Goal: Task Accomplishment & Management: Manage account settings

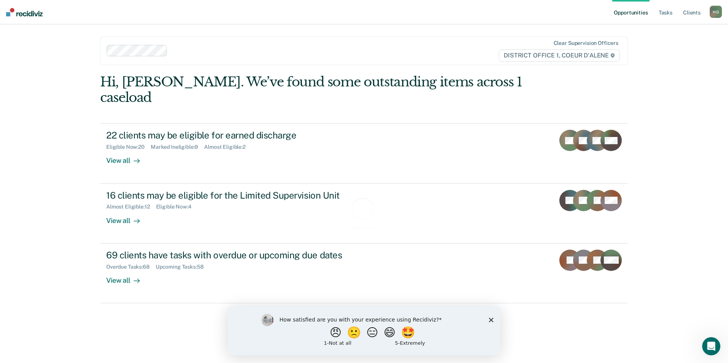
click at [494, 319] on div "How satisfied are you with your experience using Recidiviz? 😠 🙁 😑 😄 🤩 1 - Not a…" at bounding box center [364, 330] width 273 height 49
click at [673, 13] on link "Tasks" at bounding box center [665, 12] width 17 height 24
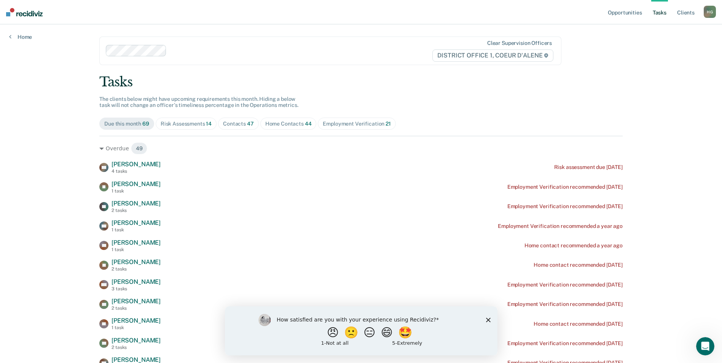
click at [174, 121] on div "Risk Assessments 14" at bounding box center [186, 124] width 51 height 6
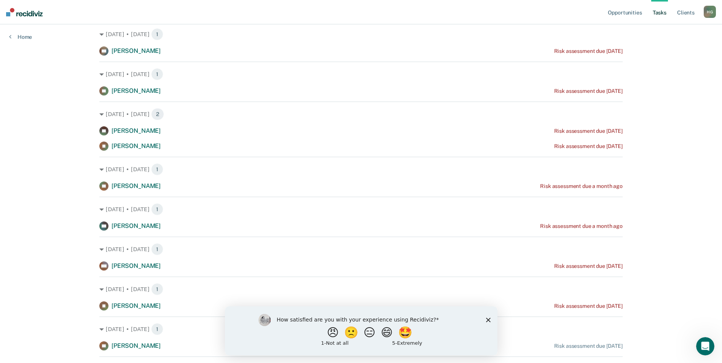
scroll to position [76, 0]
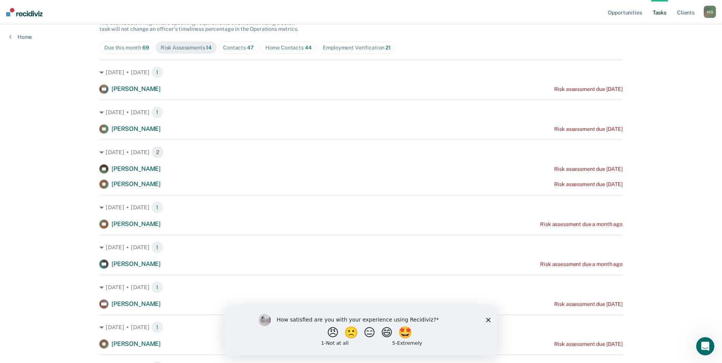
click at [236, 51] on span "Contacts 47" at bounding box center [238, 47] width 41 height 12
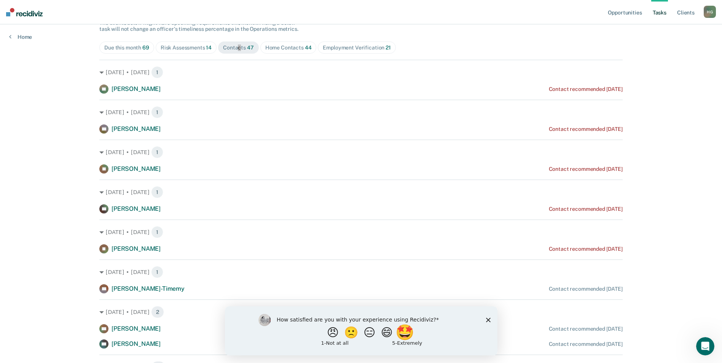
click at [410, 334] on button "🤩" at bounding box center [405, 332] width 21 height 15
click at [490, 321] on icon "Close survey" at bounding box center [488, 323] width 5 height 5
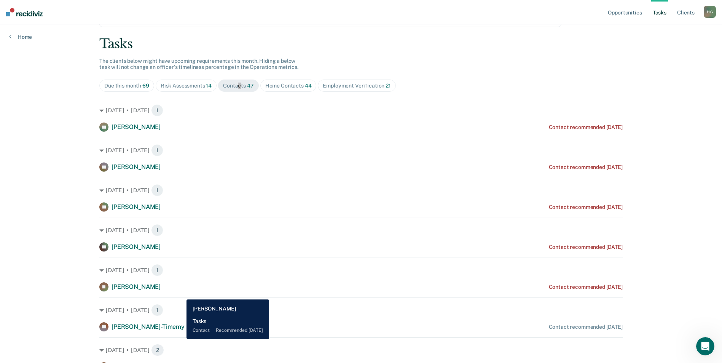
scroll to position [0, 0]
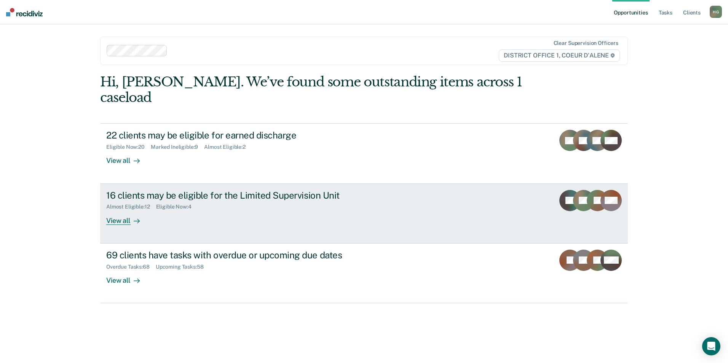
click at [117, 210] on div "View all" at bounding box center [127, 217] width 43 height 15
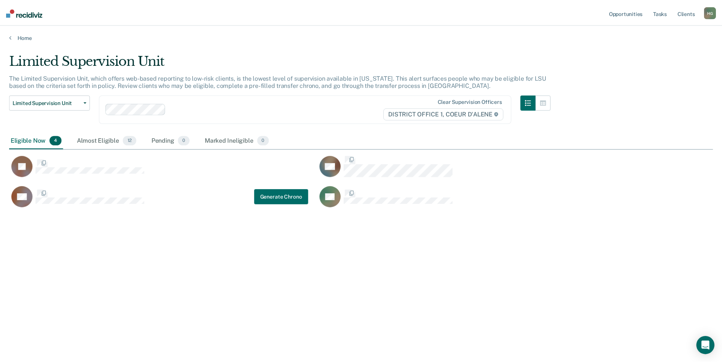
scroll to position [248, 704]
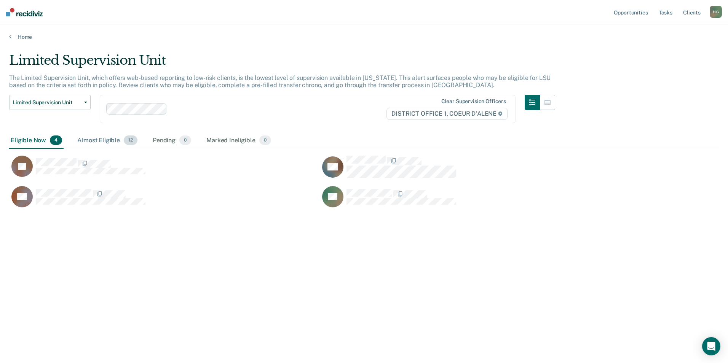
click at [91, 138] on div "Almost Eligible 12" at bounding box center [107, 140] width 63 height 17
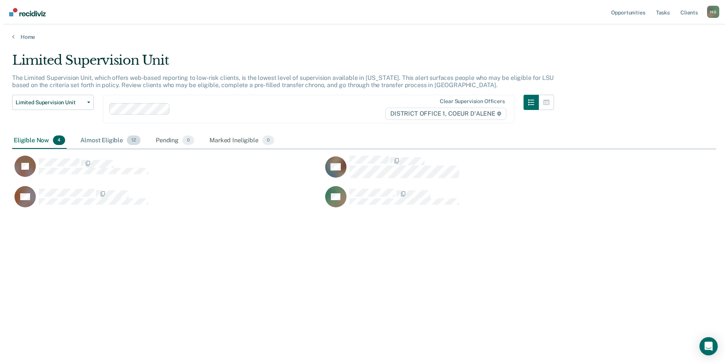
scroll to position [278, 698]
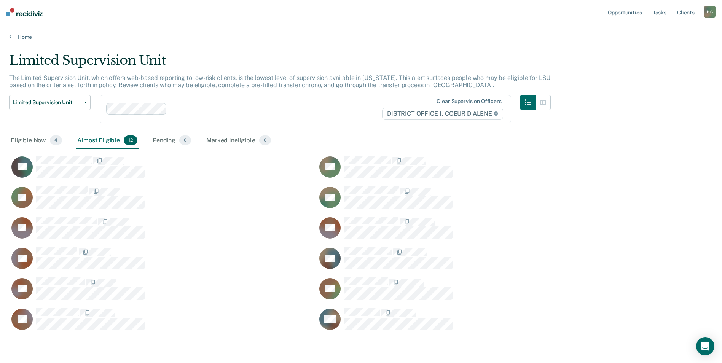
click at [8, 35] on div "Home" at bounding box center [361, 32] width 722 height 16
click at [26, 37] on link "Home" at bounding box center [361, 36] width 704 height 7
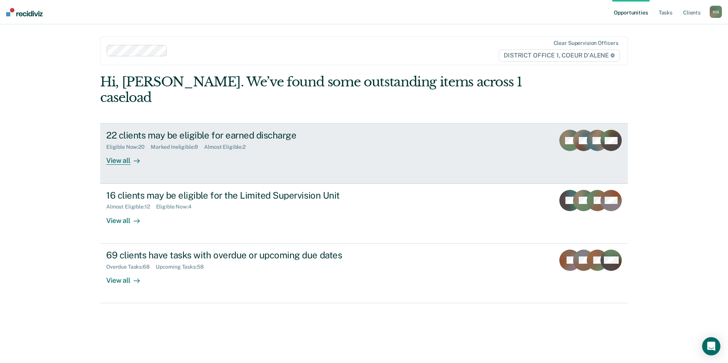
click at [236, 130] on div "22 clients may be eligible for earned discharge" at bounding box center [239, 135] width 267 height 11
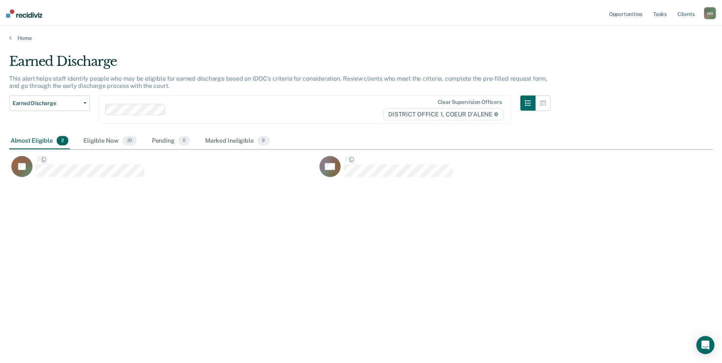
scroll to position [248, 704]
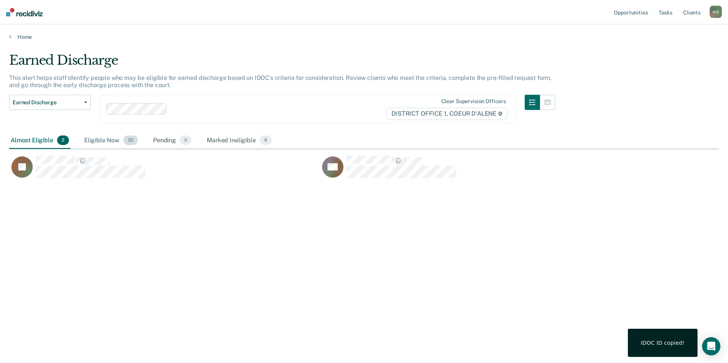
click at [102, 140] on div "Eligible Now 20" at bounding box center [111, 140] width 57 height 17
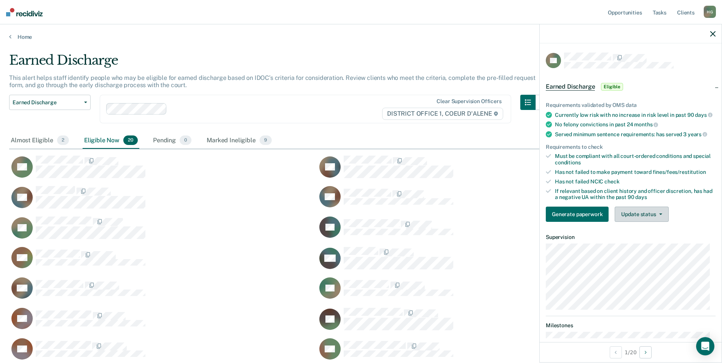
click at [655, 222] on button "Update status" at bounding box center [642, 214] width 54 height 15
click at [642, 248] on button "Mark Ineligible" at bounding box center [651, 245] width 73 height 12
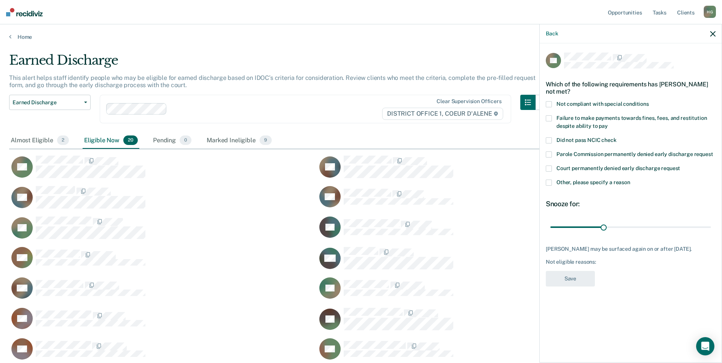
click at [548, 183] on span at bounding box center [549, 183] width 6 height 6
click at [630, 180] on input "Other, please specify a reason" at bounding box center [630, 180] width 0 height 0
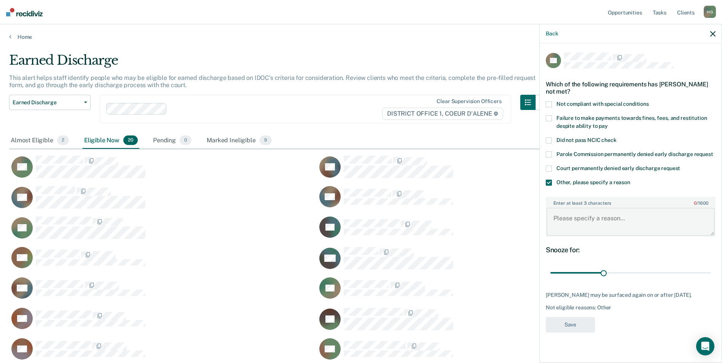
click at [578, 221] on textarea "Enter at least 3 characters 0 / 1600" at bounding box center [631, 222] width 168 height 28
type textarea "Probation violation"
click at [568, 324] on button "Save" at bounding box center [570, 325] width 49 height 16
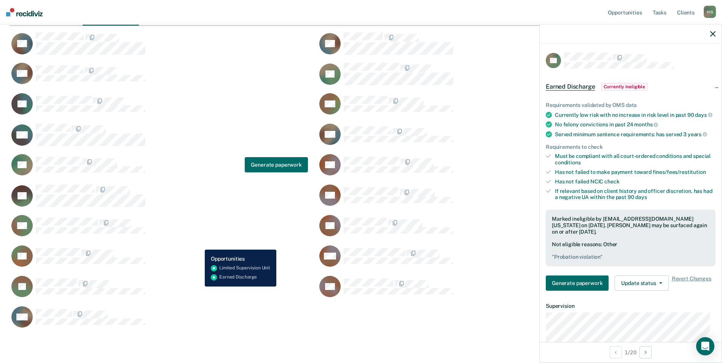
scroll to position [151, 0]
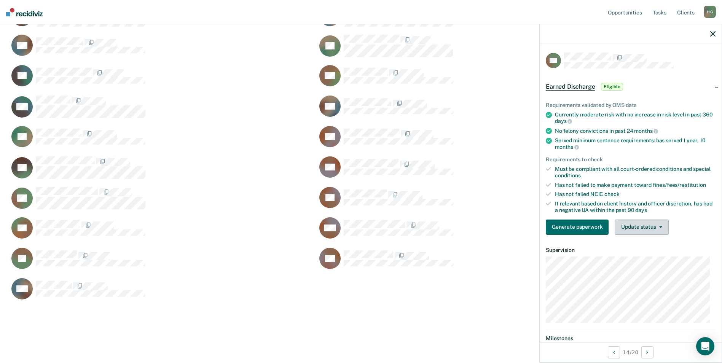
click at [650, 230] on button "Update status" at bounding box center [642, 227] width 54 height 15
click at [630, 255] on button "Mark Ineligible" at bounding box center [651, 258] width 73 height 12
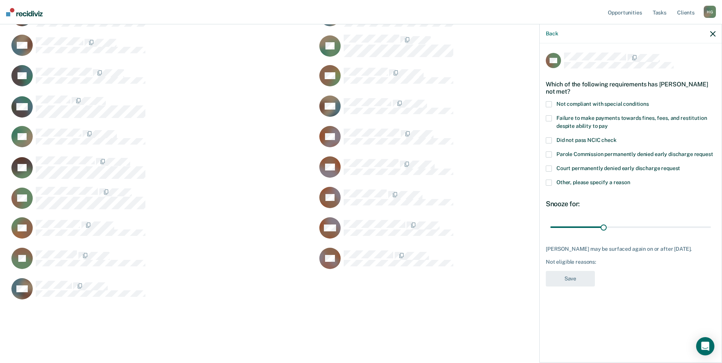
click at [550, 182] on span at bounding box center [549, 183] width 6 height 6
click at [630, 180] on input "Other, please specify a reason" at bounding box center [630, 180] width 0 height 0
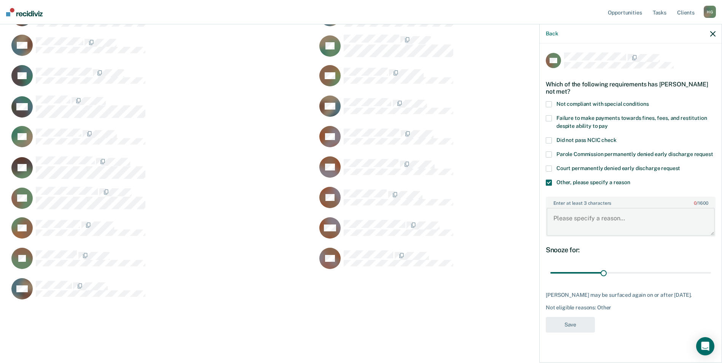
click at [584, 219] on textarea "Enter at least 3 characters 0 / 1600" at bounding box center [631, 222] width 168 height 28
type textarea "Probation Violation"
drag, startPoint x: 605, startPoint y: 272, endPoint x: 663, endPoint y: 289, distance: 60.2
type input "90"
click at [708, 273] on input "range" at bounding box center [630, 272] width 161 height 13
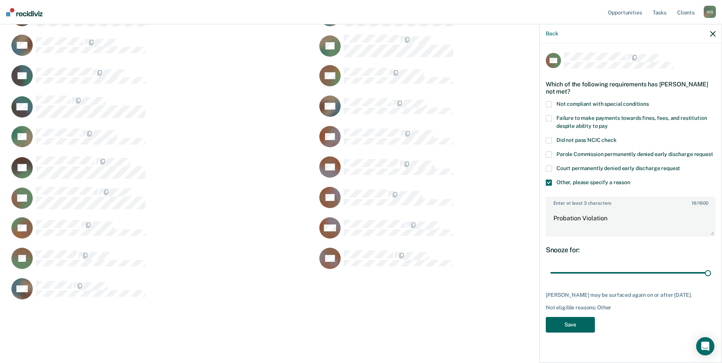
click at [579, 332] on button "Save" at bounding box center [570, 325] width 49 height 16
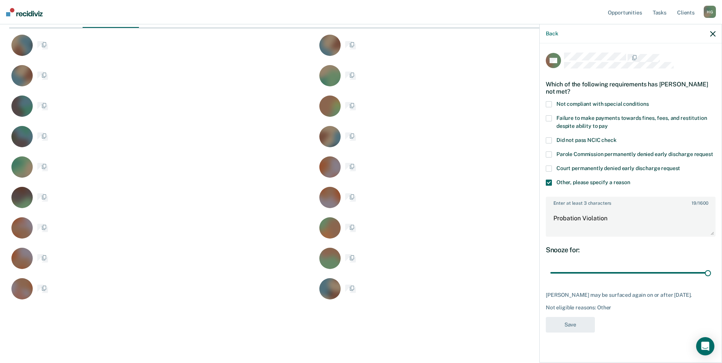
scroll to position [369, 698]
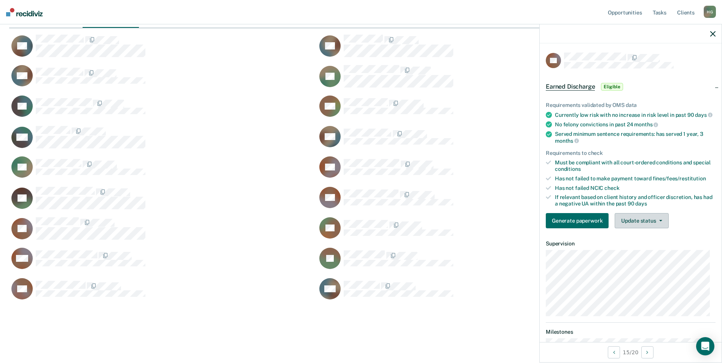
click at [646, 221] on button "Update status" at bounding box center [642, 220] width 54 height 15
click at [628, 255] on button "Mark Ineligible" at bounding box center [651, 251] width 73 height 12
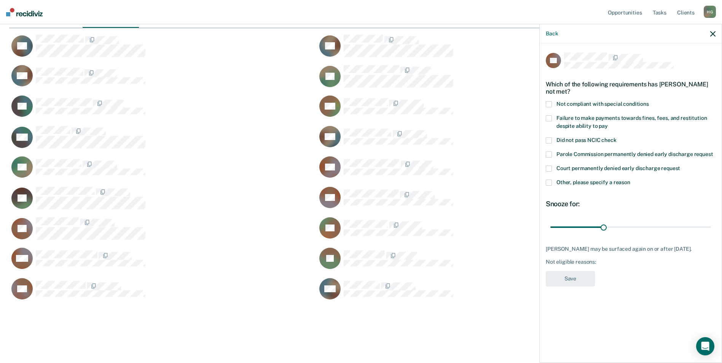
click at [547, 182] on span at bounding box center [549, 183] width 6 height 6
click at [630, 180] on input "Other, please specify a reason" at bounding box center [630, 180] width 0 height 0
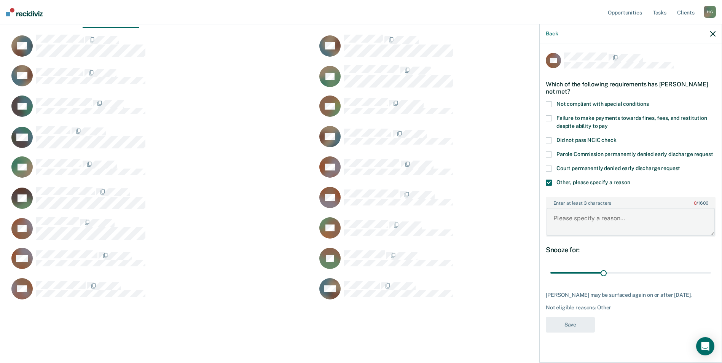
click at [602, 214] on textarea "Enter at least 3 characters 0 / 1600" at bounding box center [631, 222] width 168 height 28
type textarea "Probation Violation"
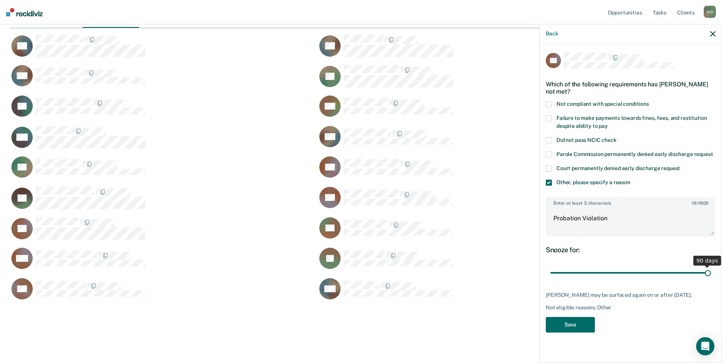
drag, startPoint x: 603, startPoint y: 271, endPoint x: 668, endPoint y: 301, distance: 71.9
type input "90"
click at [711, 273] on input "range" at bounding box center [630, 272] width 161 height 13
click at [582, 322] on button "Save" at bounding box center [570, 325] width 49 height 16
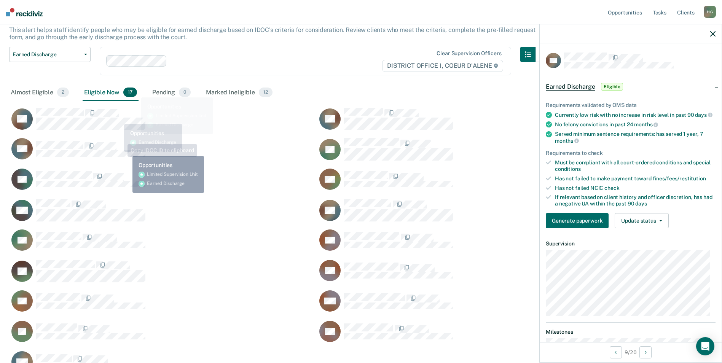
scroll to position [0, 0]
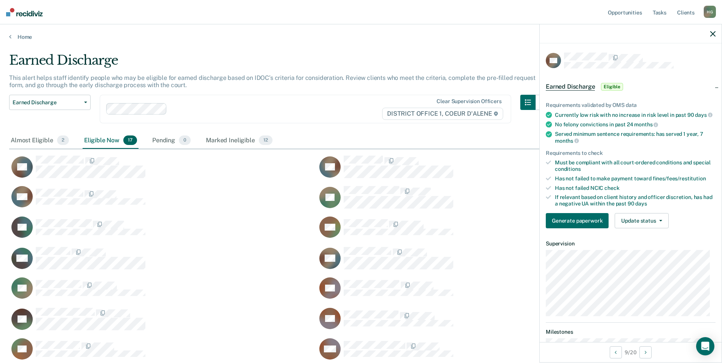
click at [710, 33] on icon "button" at bounding box center [712, 33] width 5 height 5
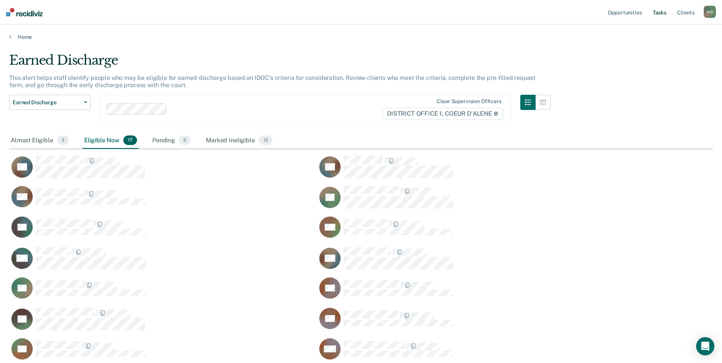
click at [664, 16] on link "Tasks" at bounding box center [659, 12] width 17 height 24
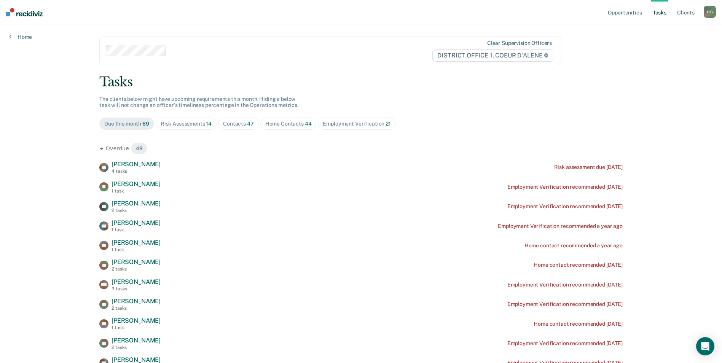
click at [234, 126] on div "Contacts 47" at bounding box center [238, 124] width 31 height 6
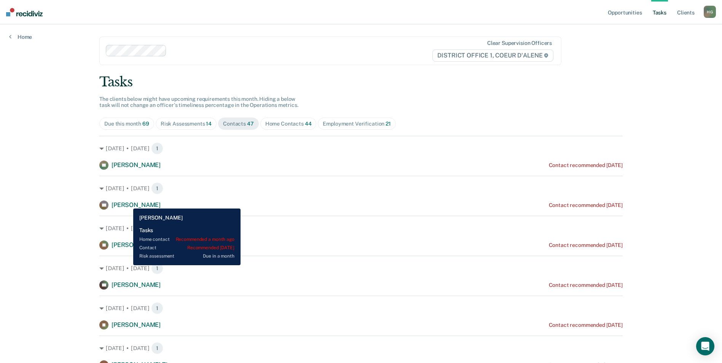
click at [127, 203] on span "[PERSON_NAME]" at bounding box center [136, 204] width 49 height 7
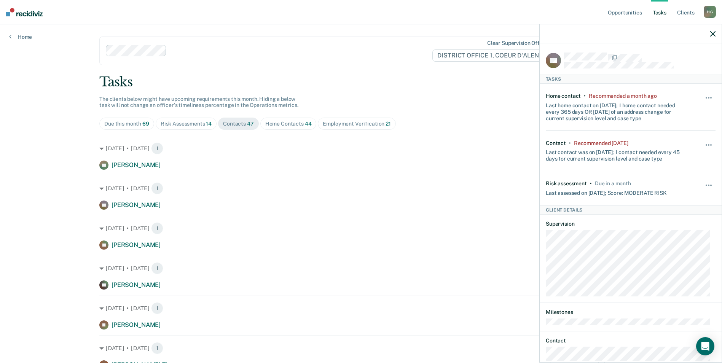
click at [711, 33] on icon "button" at bounding box center [712, 33] width 5 height 5
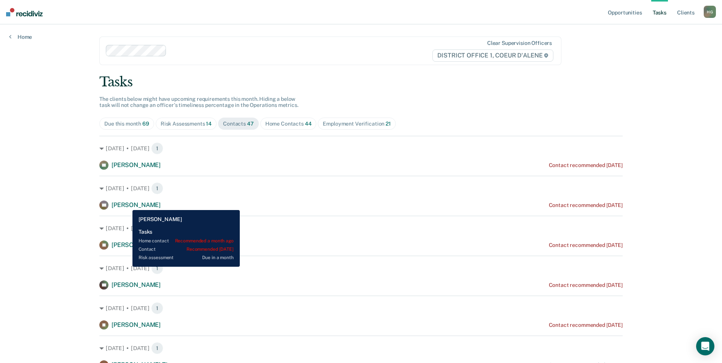
click at [127, 204] on span "[PERSON_NAME]" at bounding box center [136, 204] width 49 height 7
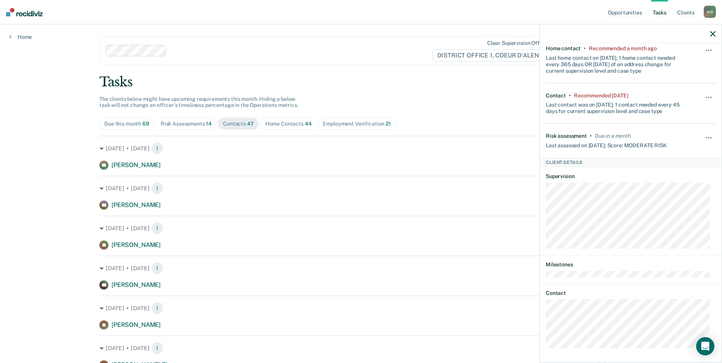
scroll to position [49, 0]
click at [545, 307] on div "KS Tasks Home contact • Recommended a month ago Last home contact on 6/17/25; 1…" at bounding box center [631, 202] width 182 height 318
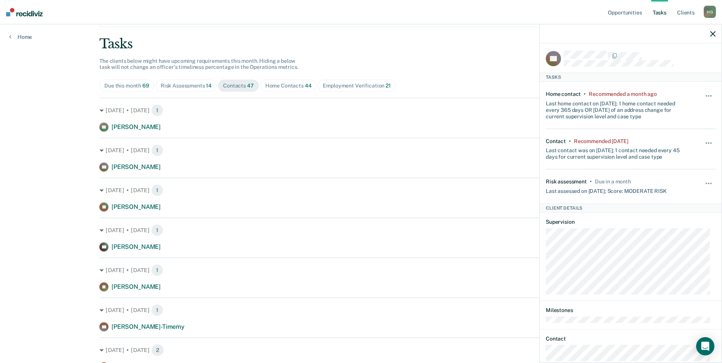
scroll to position [0, 0]
